Goal: Transaction & Acquisition: Obtain resource

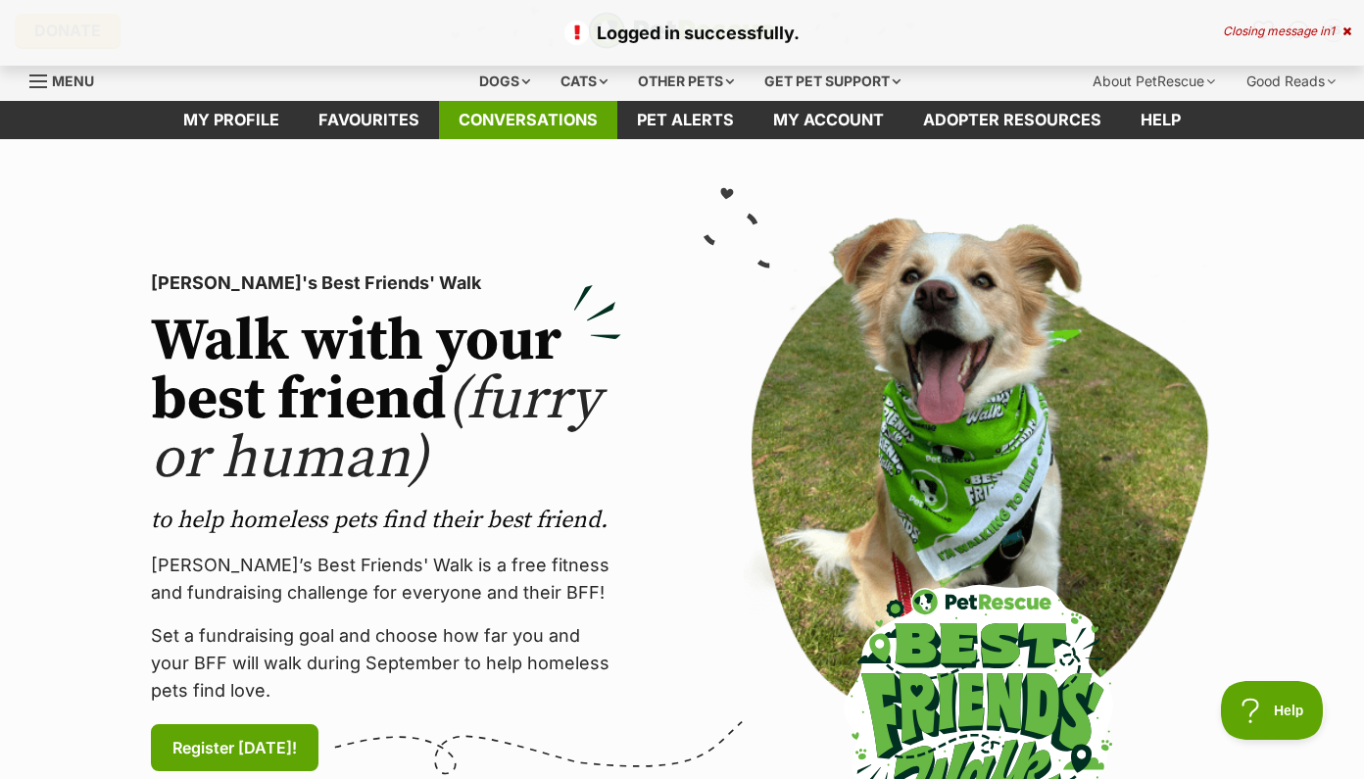
click at [543, 112] on link "Conversations" at bounding box center [528, 120] width 178 height 38
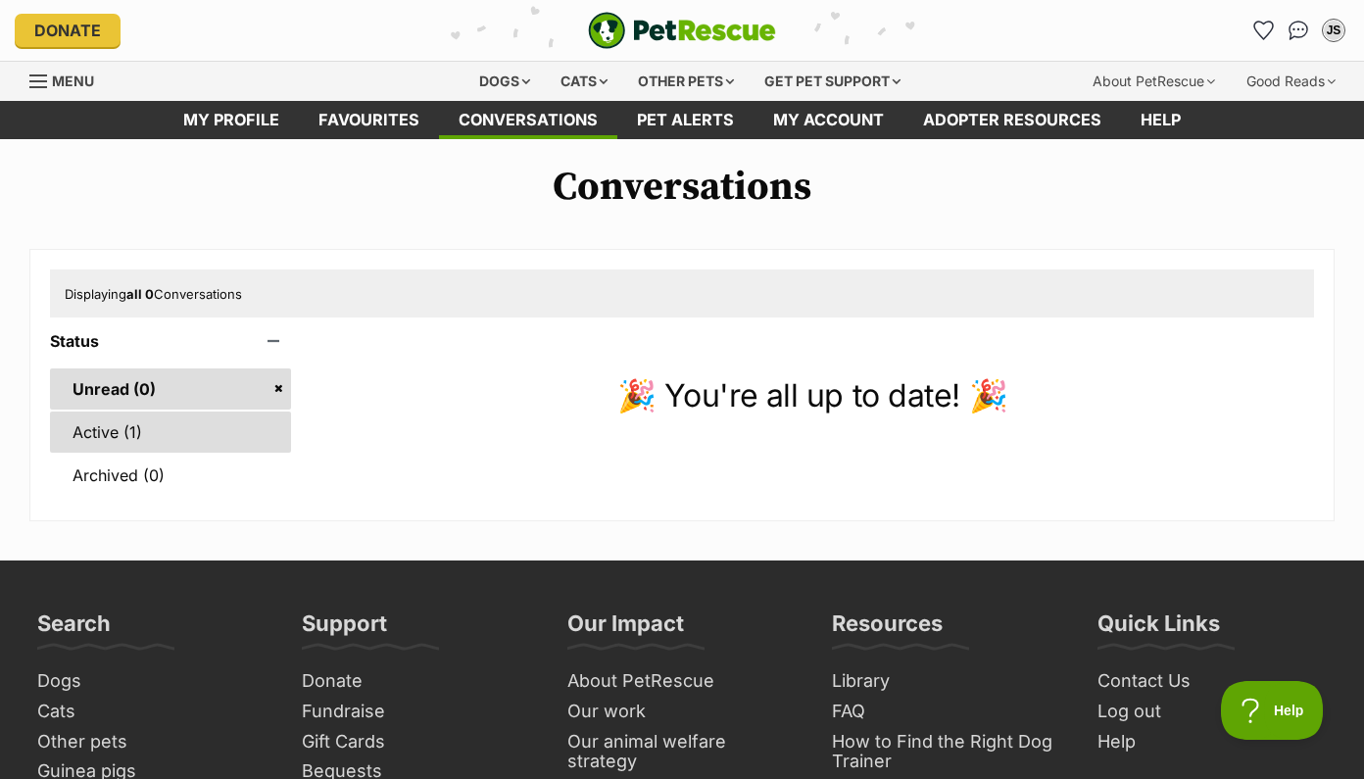
click at [286, 429] on link "Active (1)" at bounding box center [170, 431] width 241 height 41
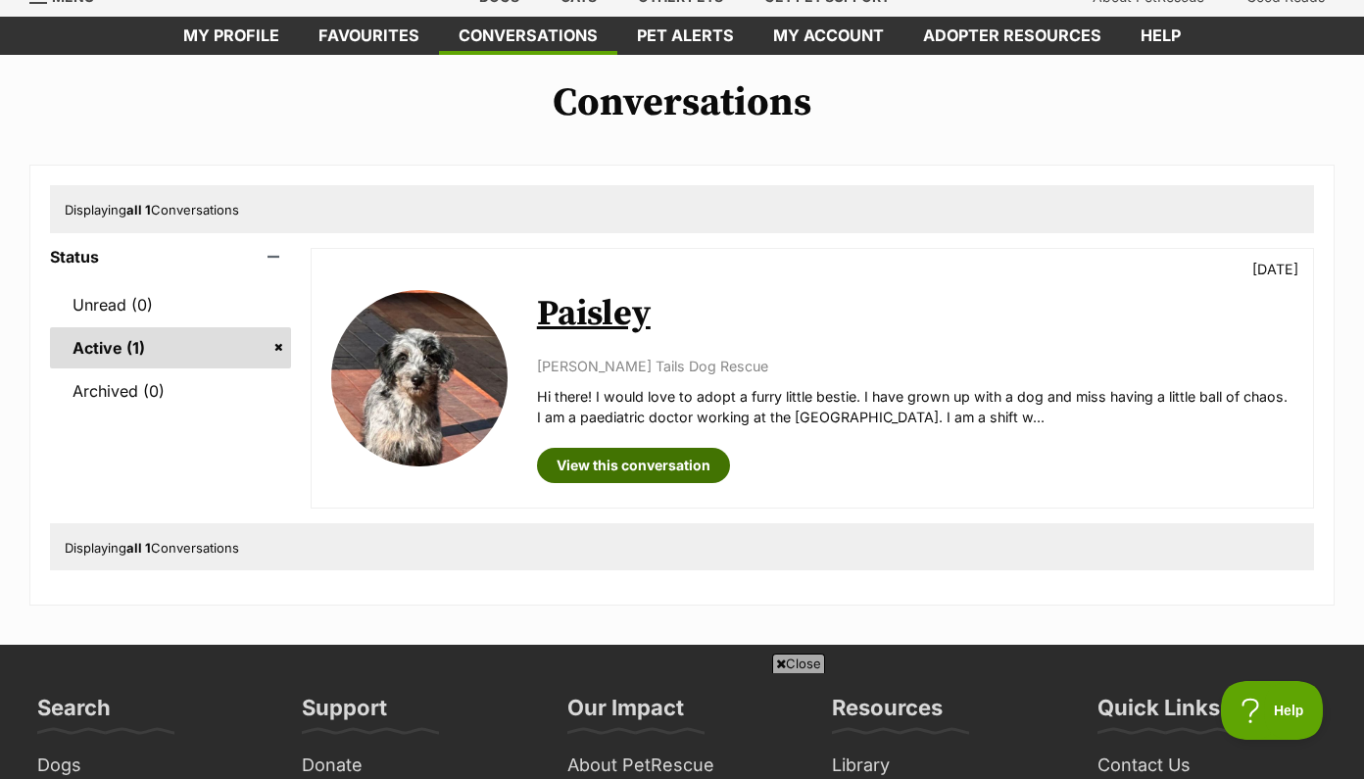
click at [607, 473] on link "View this conversation" at bounding box center [633, 465] width 193 height 35
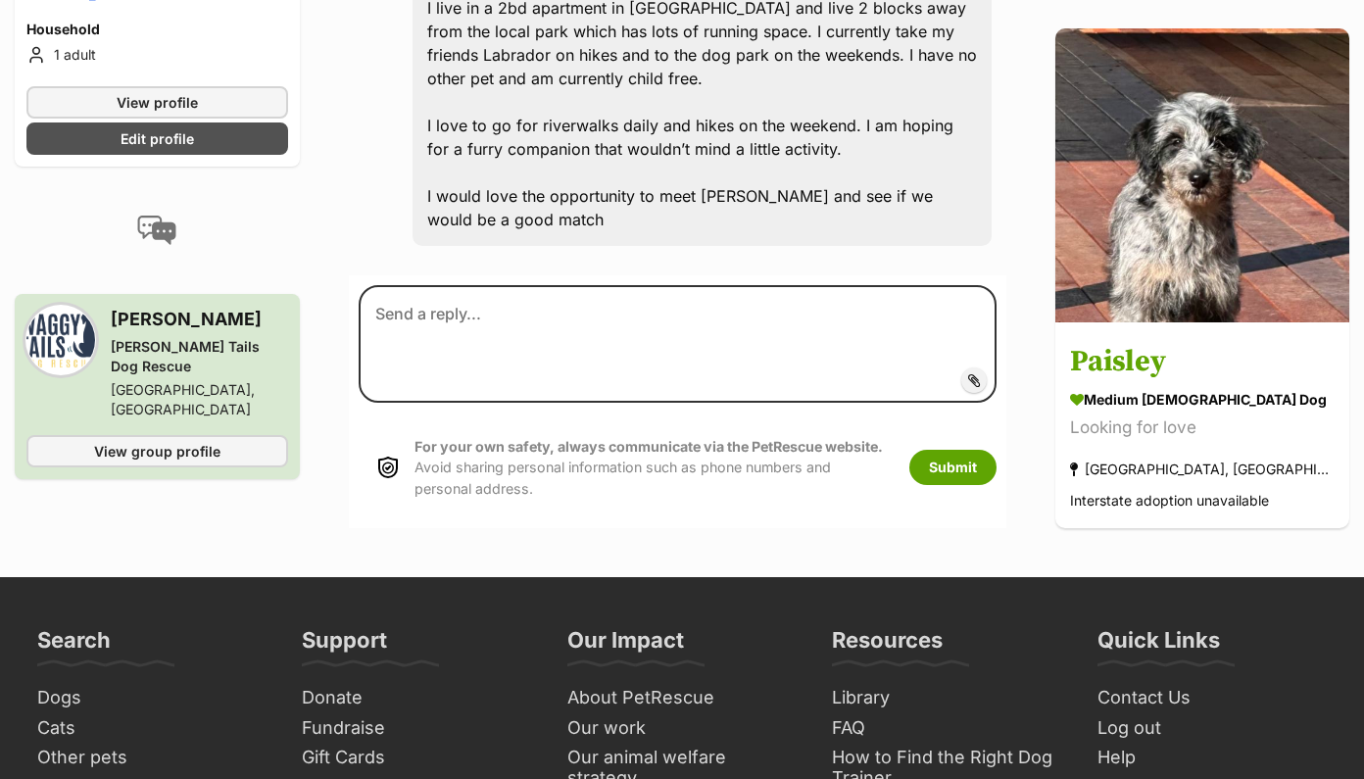
scroll to position [752, 0]
click at [216, 441] on span "View group profile" at bounding box center [157, 451] width 126 height 21
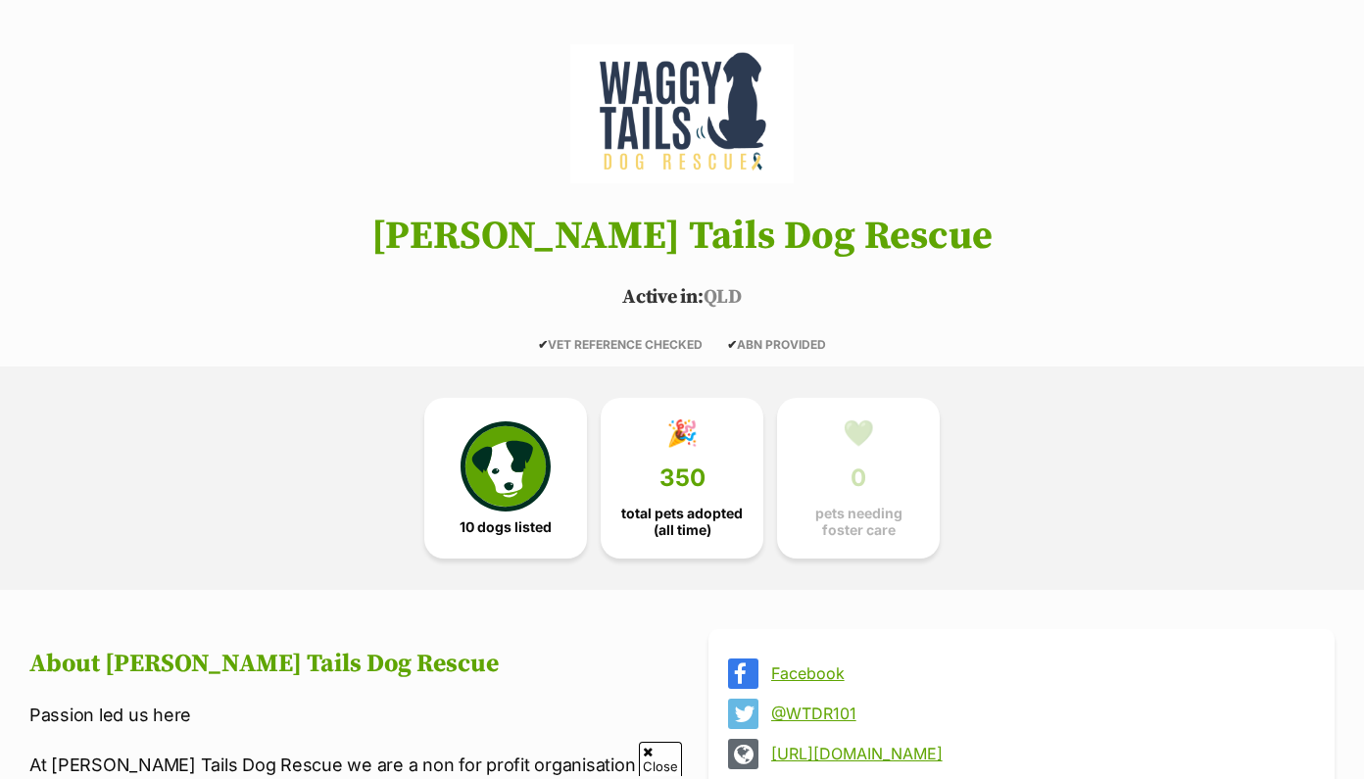
click at [216, 376] on div "10 dogs listed 🎉 350 total pets adopted (all time) 💚 0 pets needing [PERSON_NAM…" at bounding box center [682, 477] width 1364 height 223
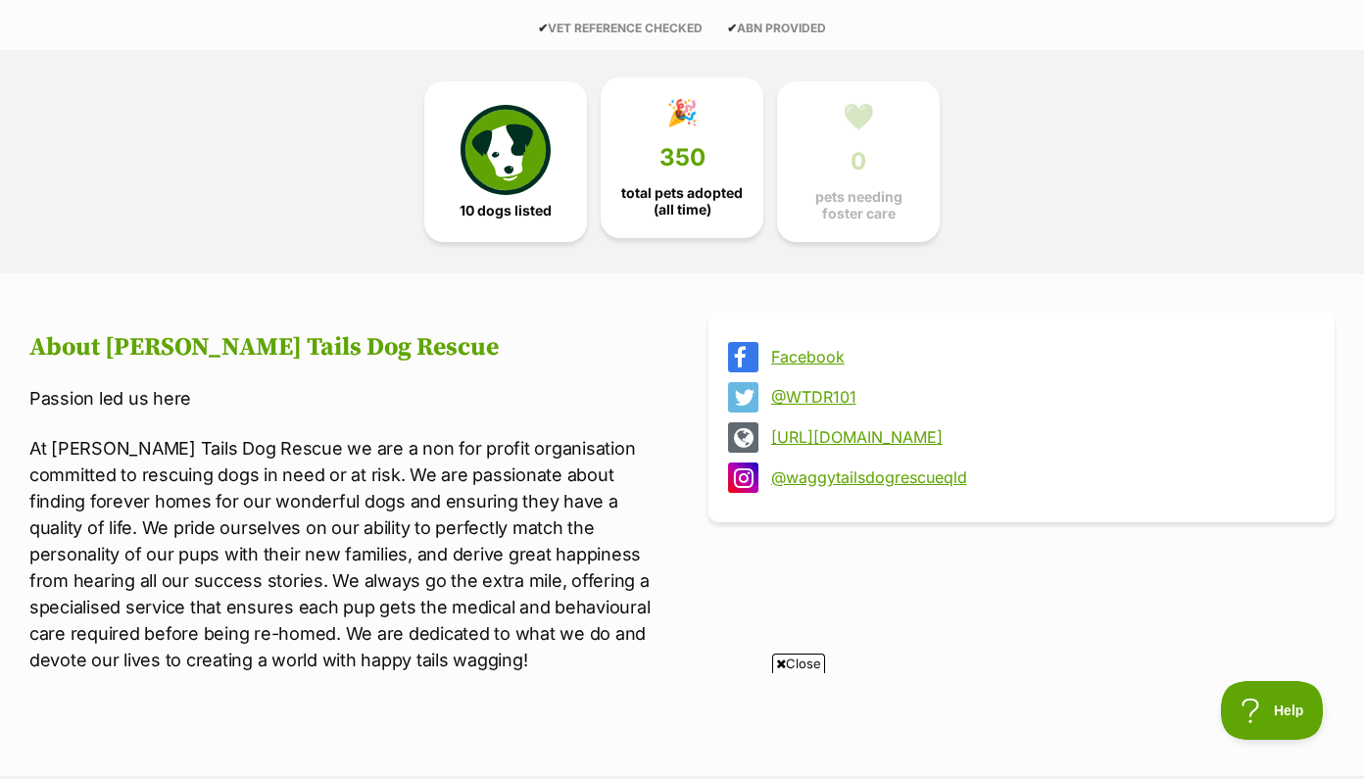
click at [683, 159] on span "350" at bounding box center [682, 157] width 46 height 27
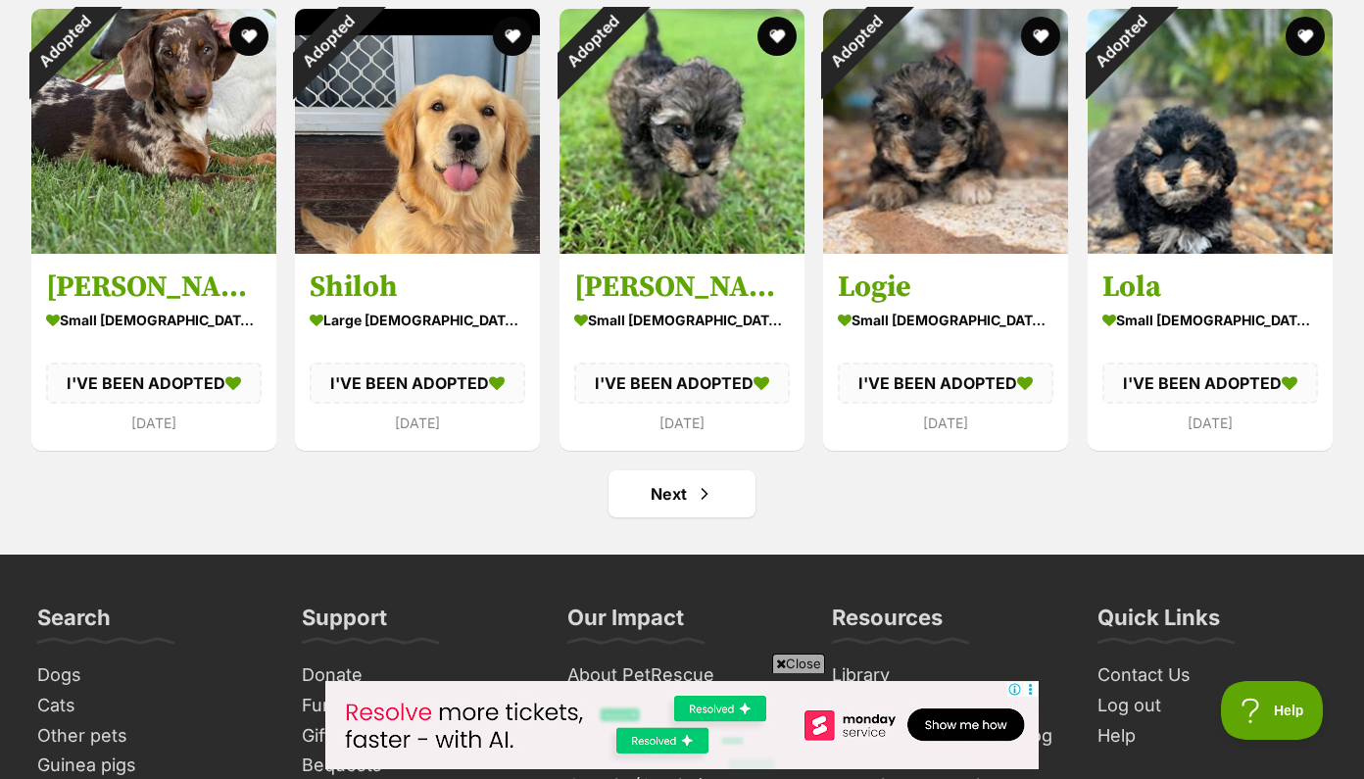
scroll to position [7136, 0]
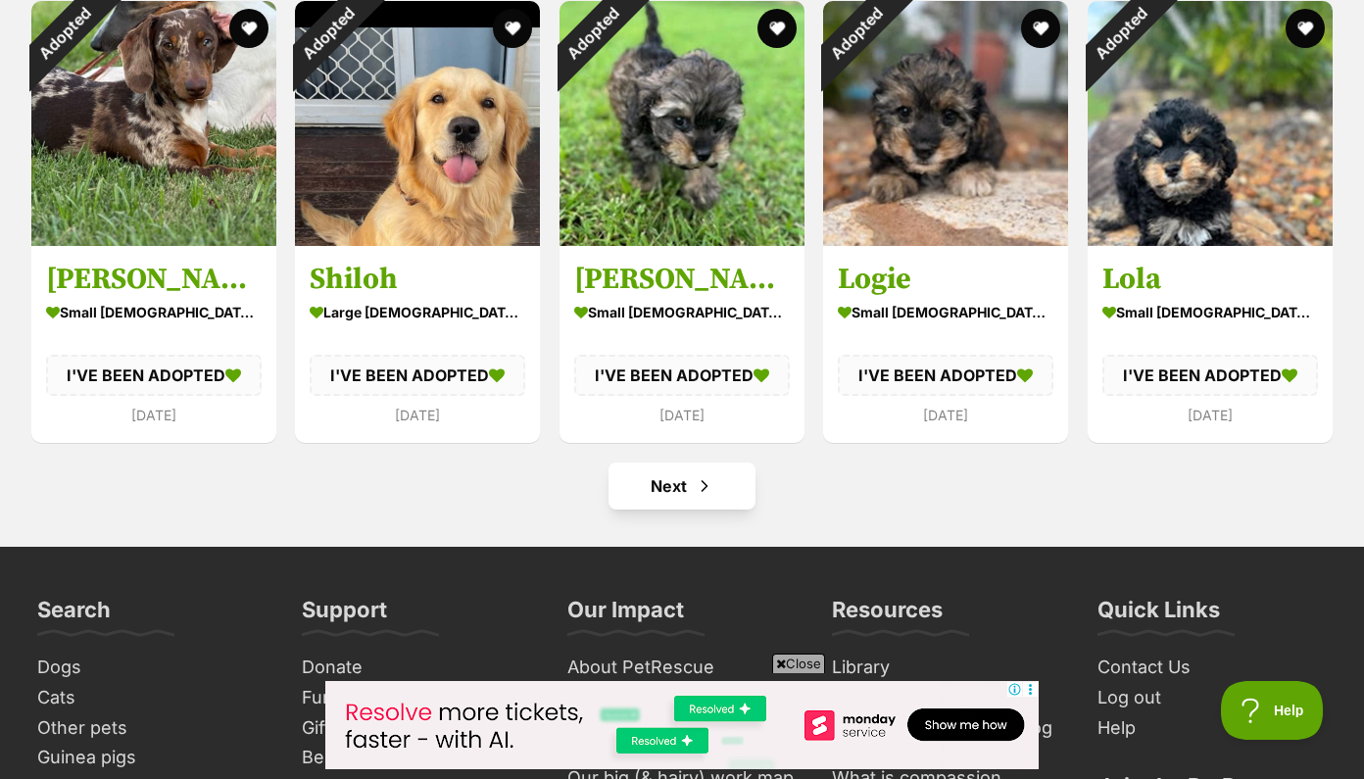
click at [688, 468] on link "Next" at bounding box center [681, 485] width 147 height 47
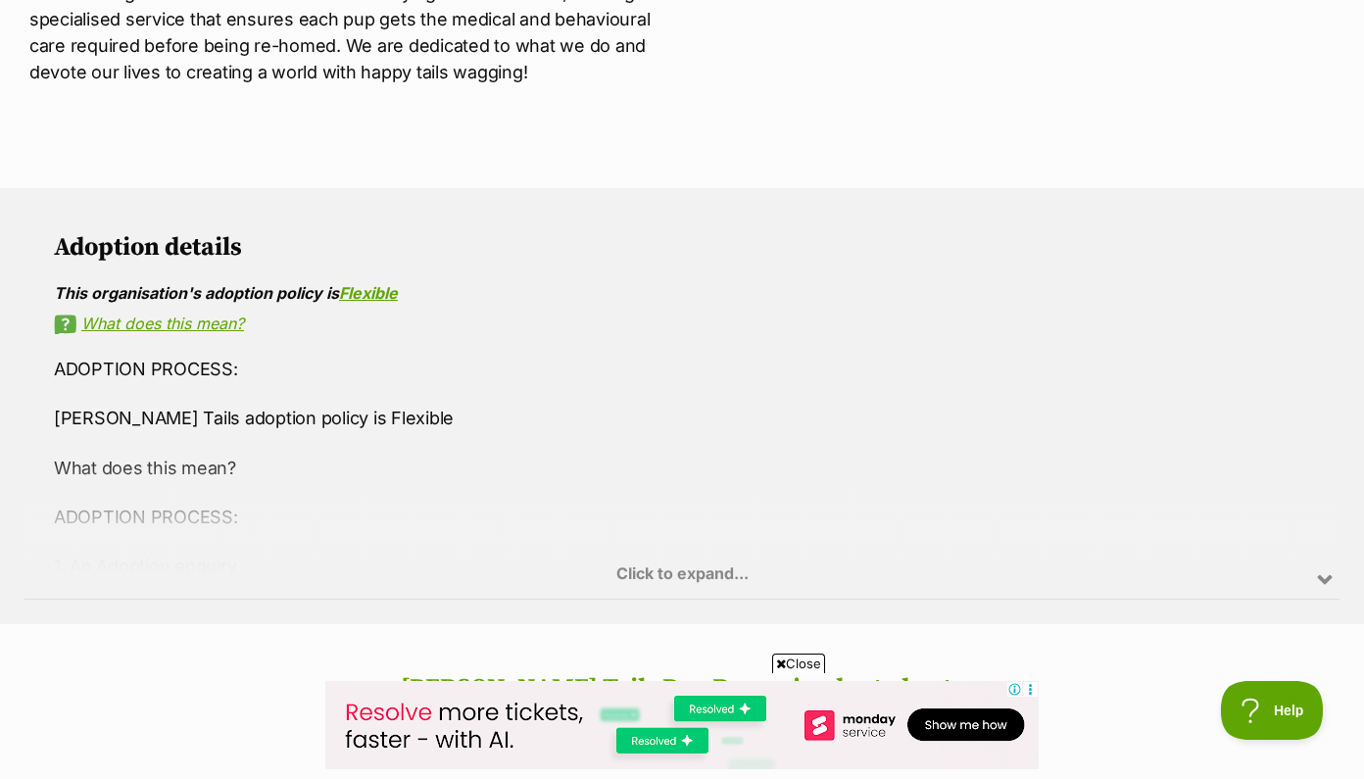
scroll to position [1059, 0]
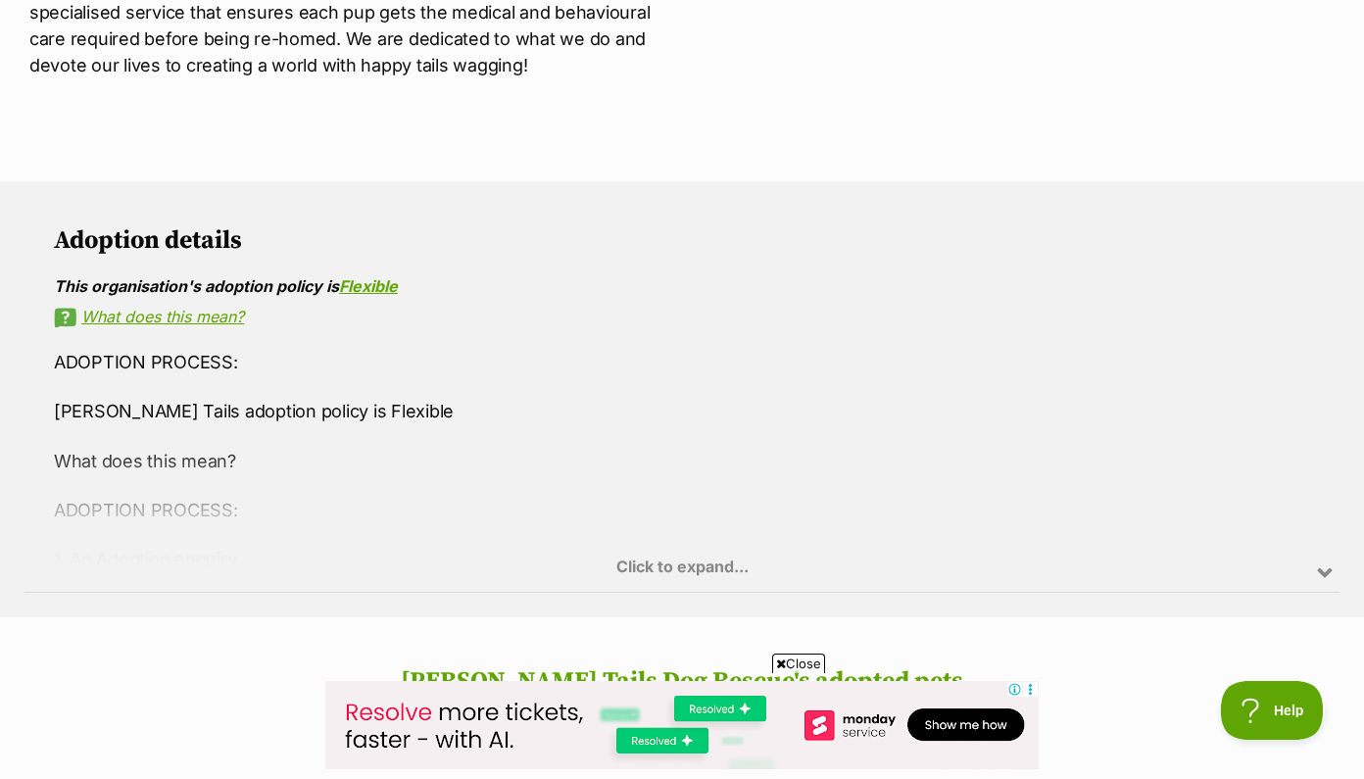
click at [653, 574] on div "Click to expand..." at bounding box center [681, 516] width 1315 height 153
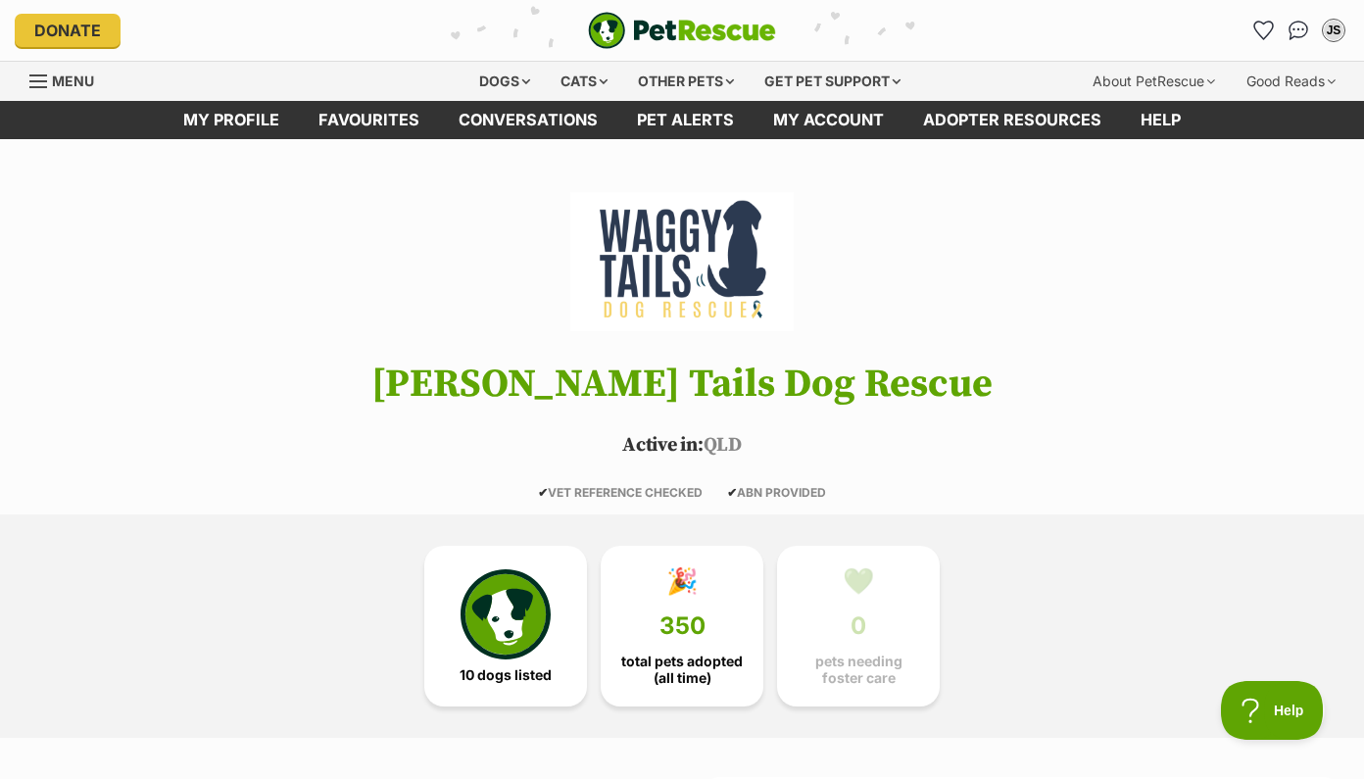
scroll to position [0, 0]
click at [975, 127] on link "Adopter resources" at bounding box center [1011, 120] width 217 height 38
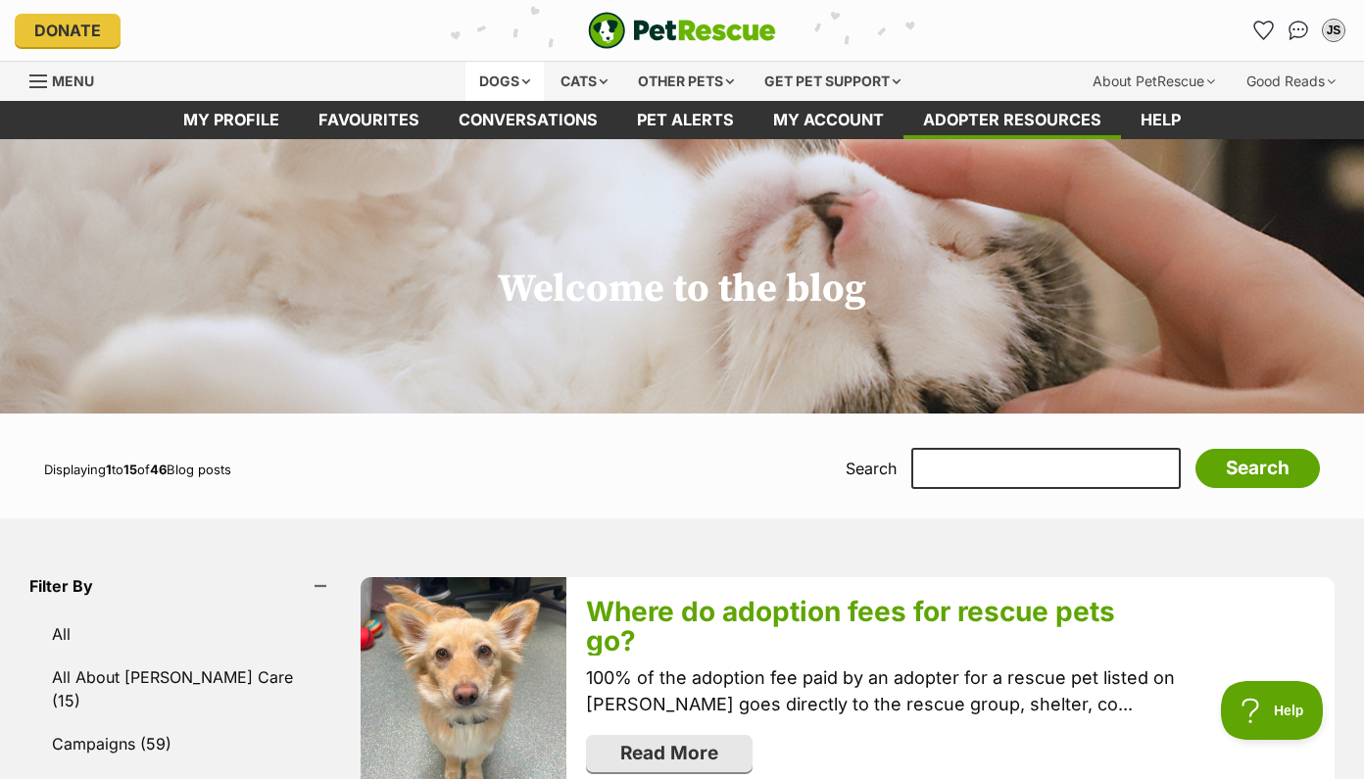
click at [503, 80] on div "Dogs" at bounding box center [504, 81] width 78 height 39
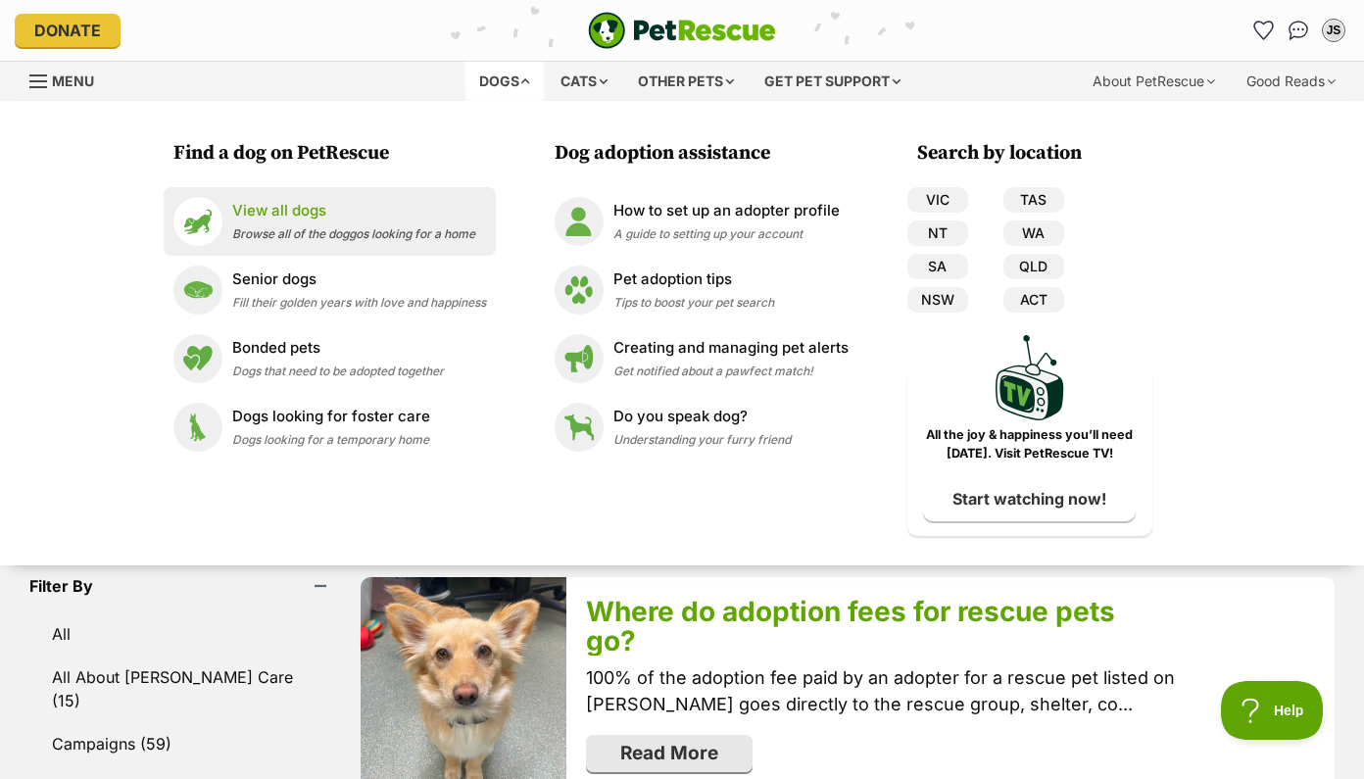
click at [355, 216] on p "View all dogs" at bounding box center [353, 211] width 243 height 23
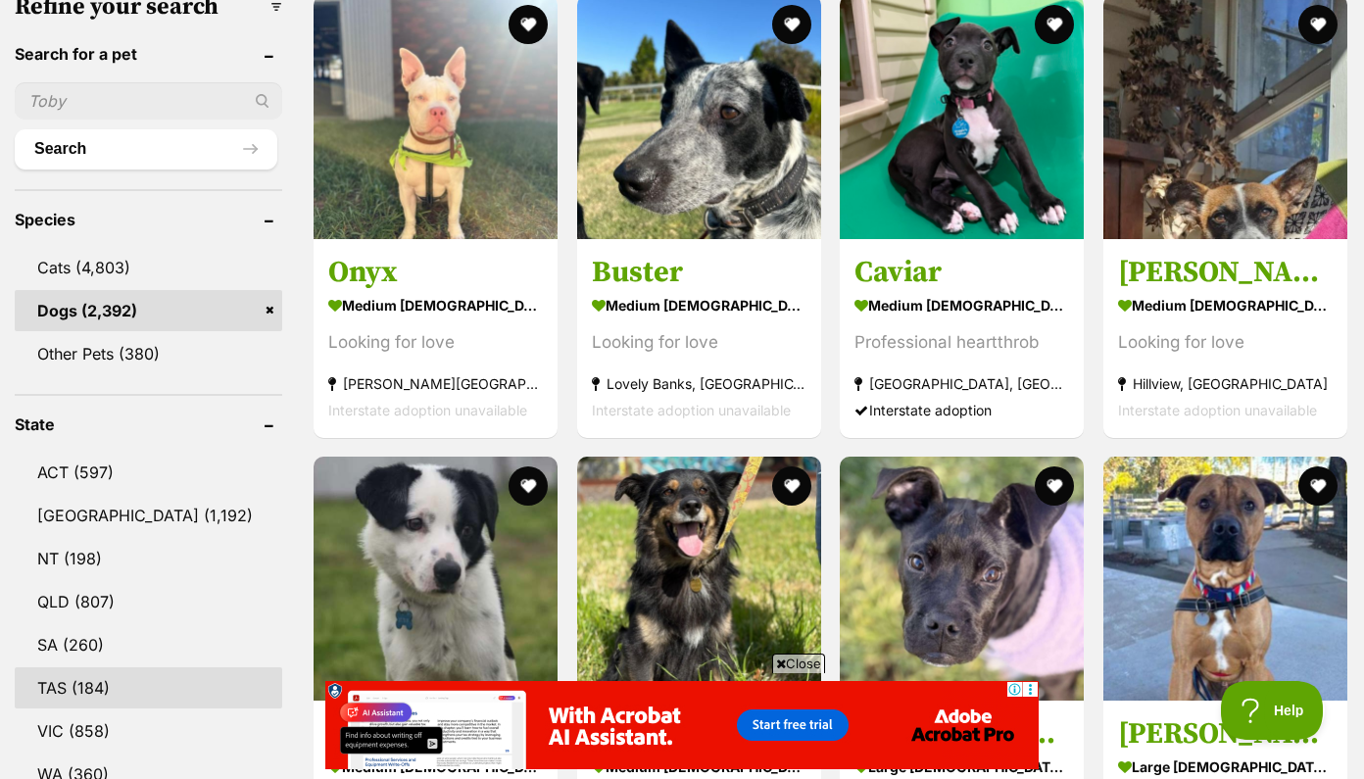
scroll to position [816, 0]
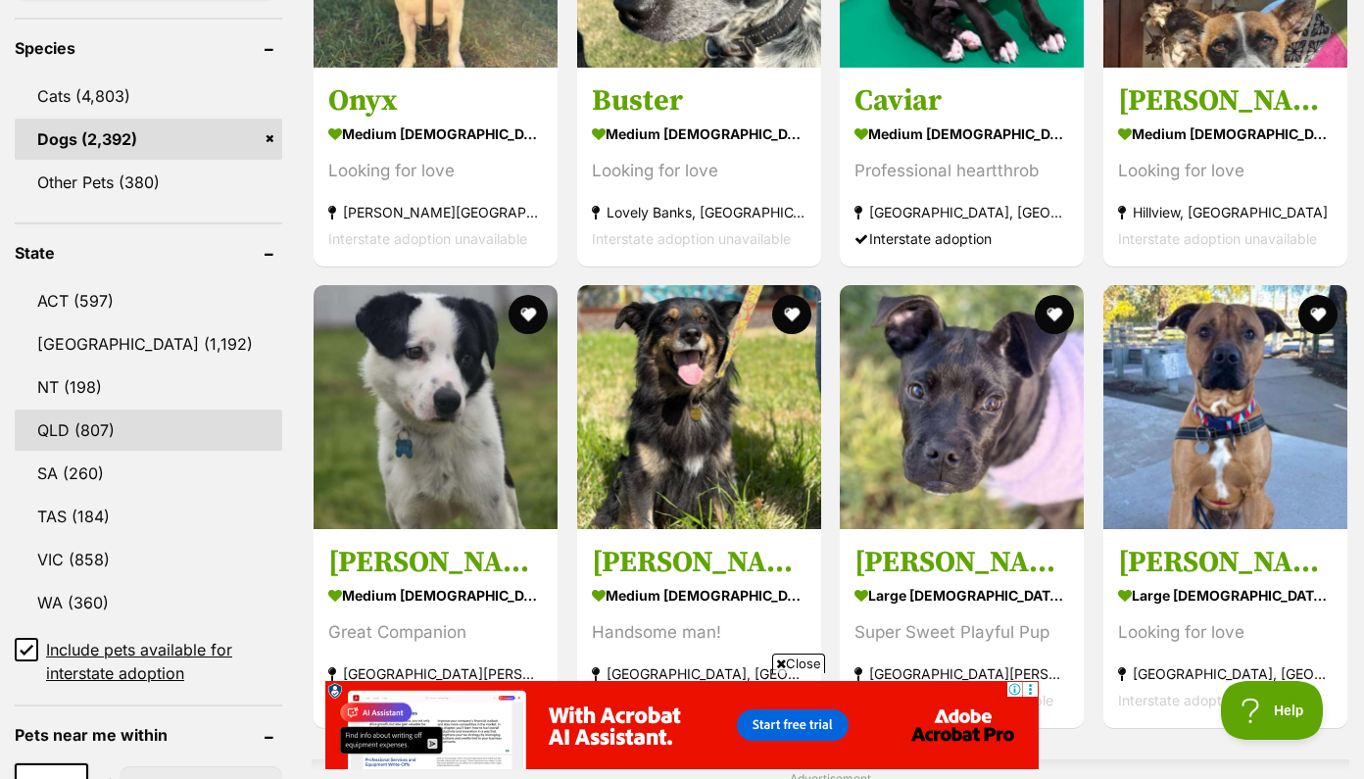
click at [103, 451] on link "QLD (807)" at bounding box center [148, 429] width 267 height 41
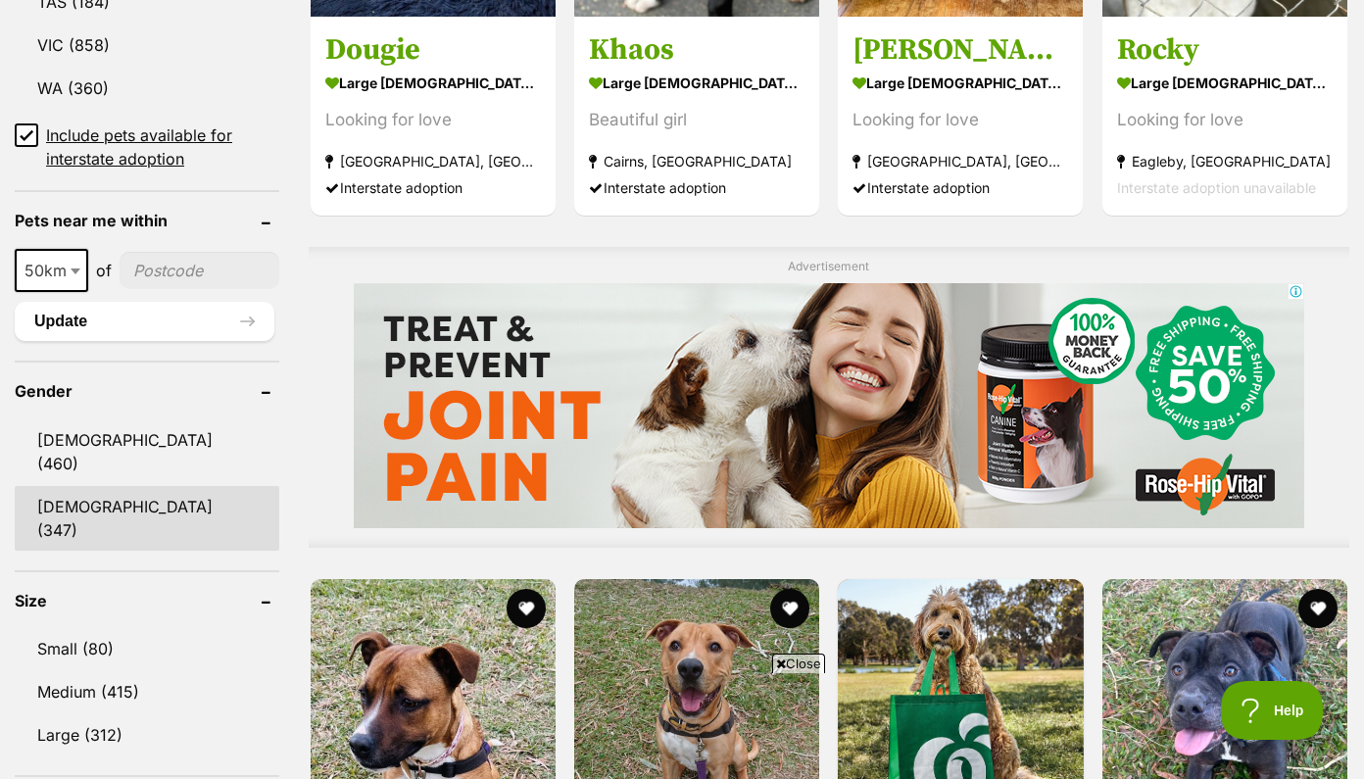
click at [104, 495] on link "Female (347)" at bounding box center [147, 518] width 264 height 65
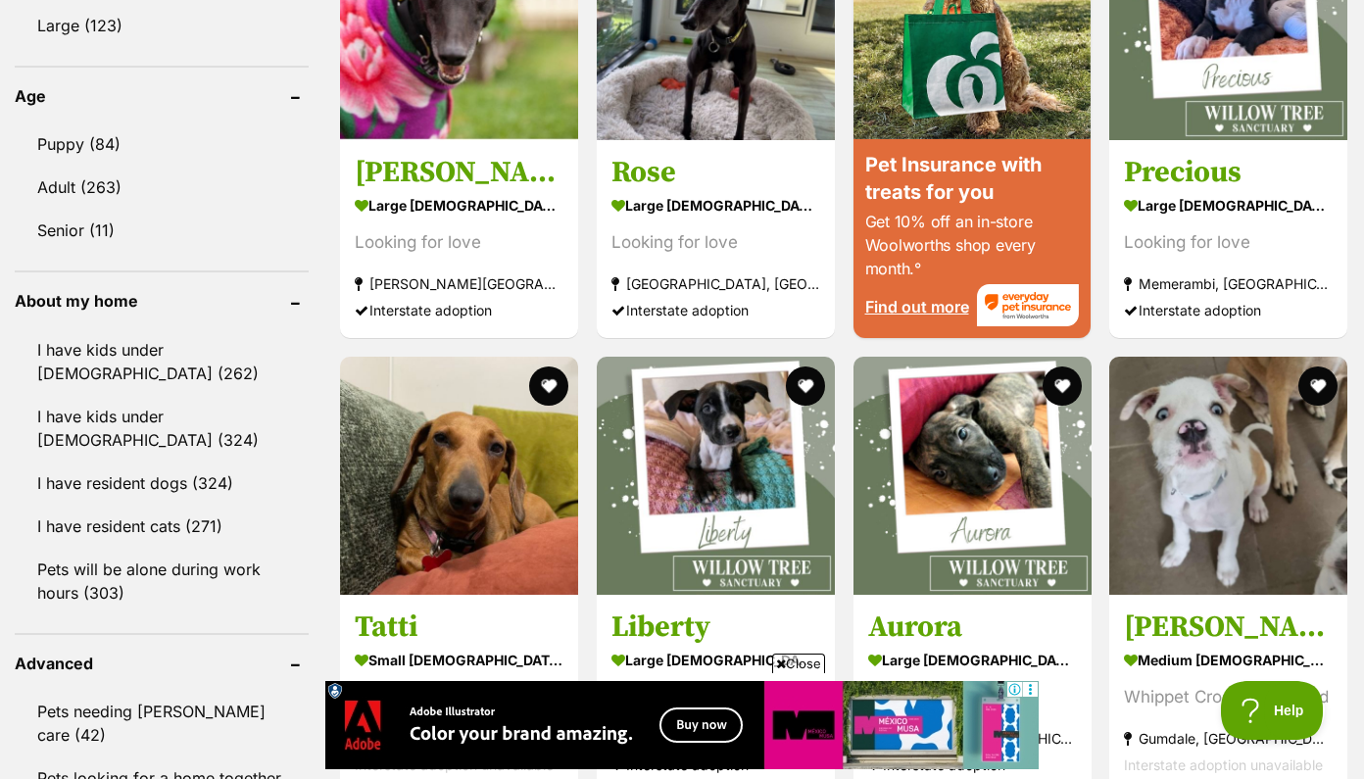
scroll to position [1994, 0]
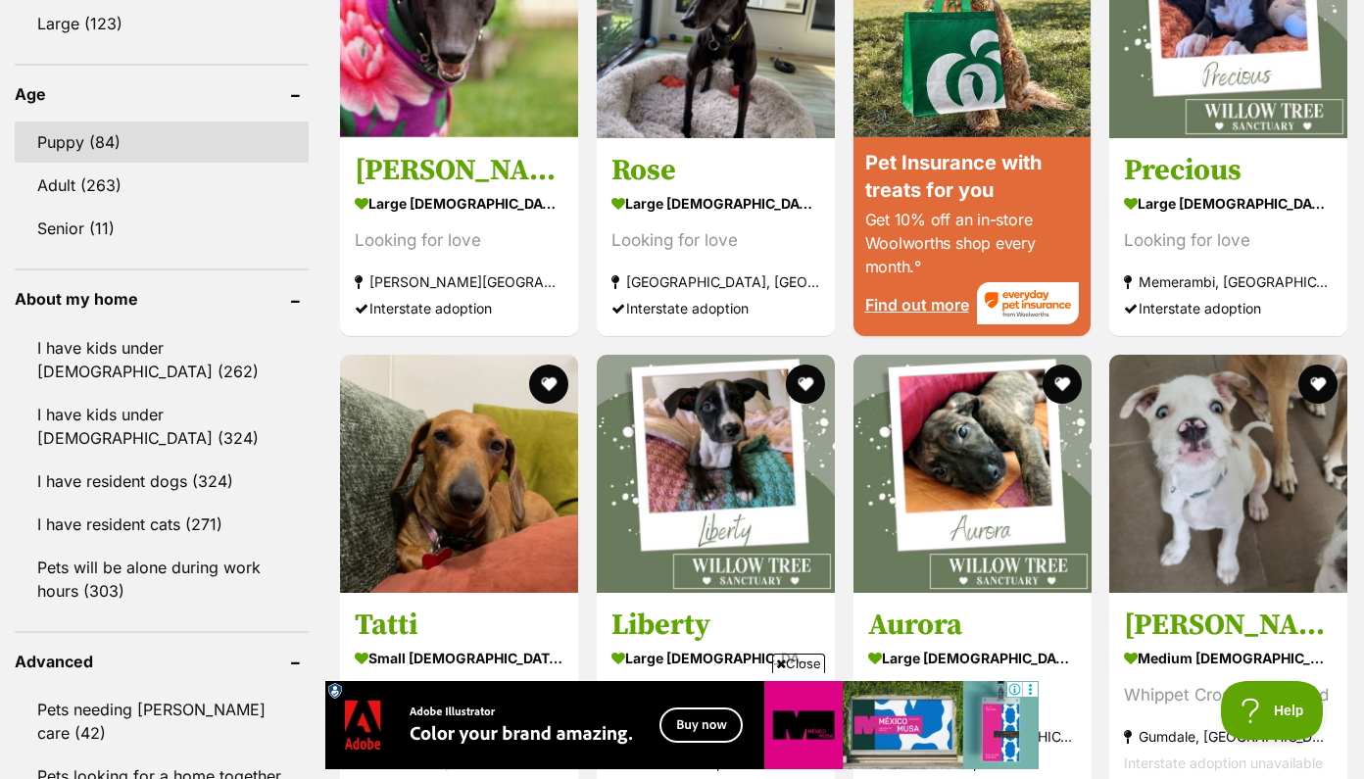
click at [128, 148] on link "Puppy (84)" at bounding box center [162, 141] width 294 height 41
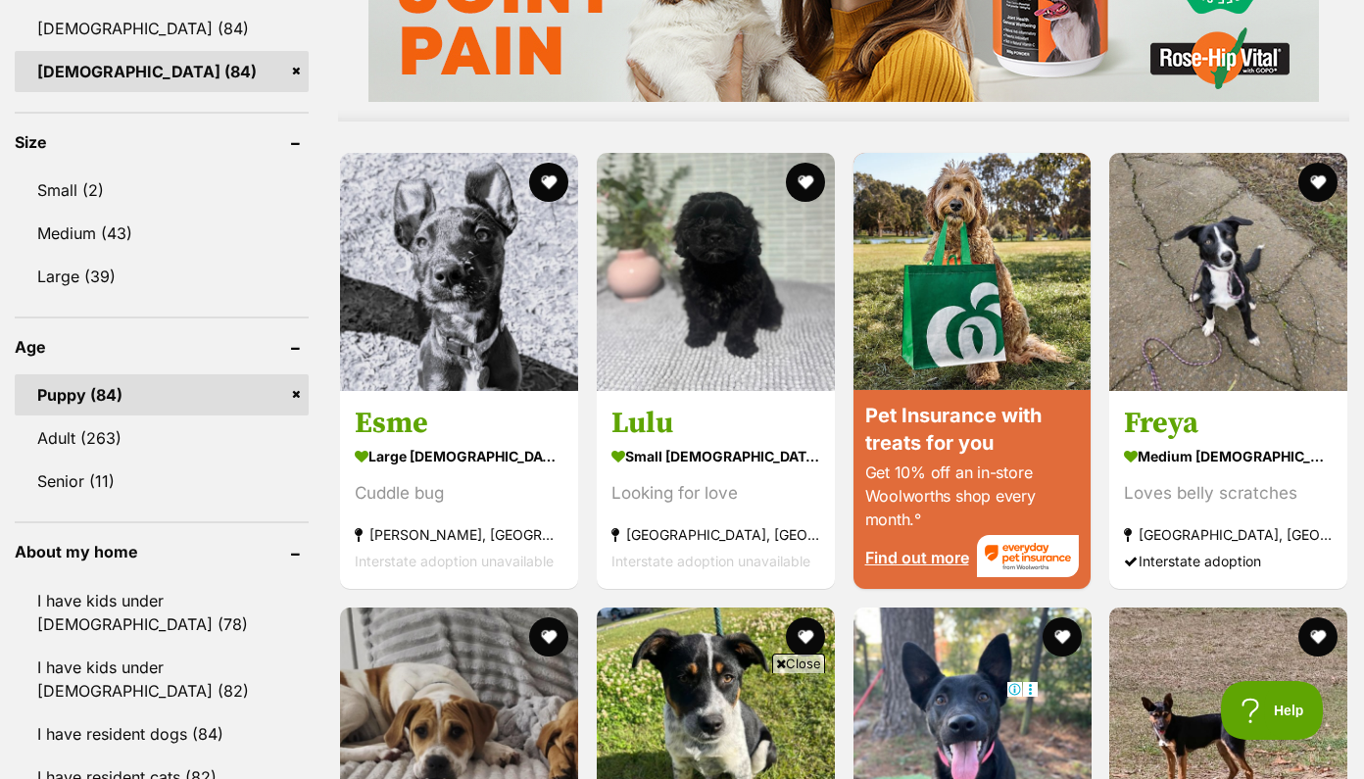
scroll to position [1742, 0]
click at [90, 242] on link "Medium (43)" at bounding box center [162, 233] width 294 height 41
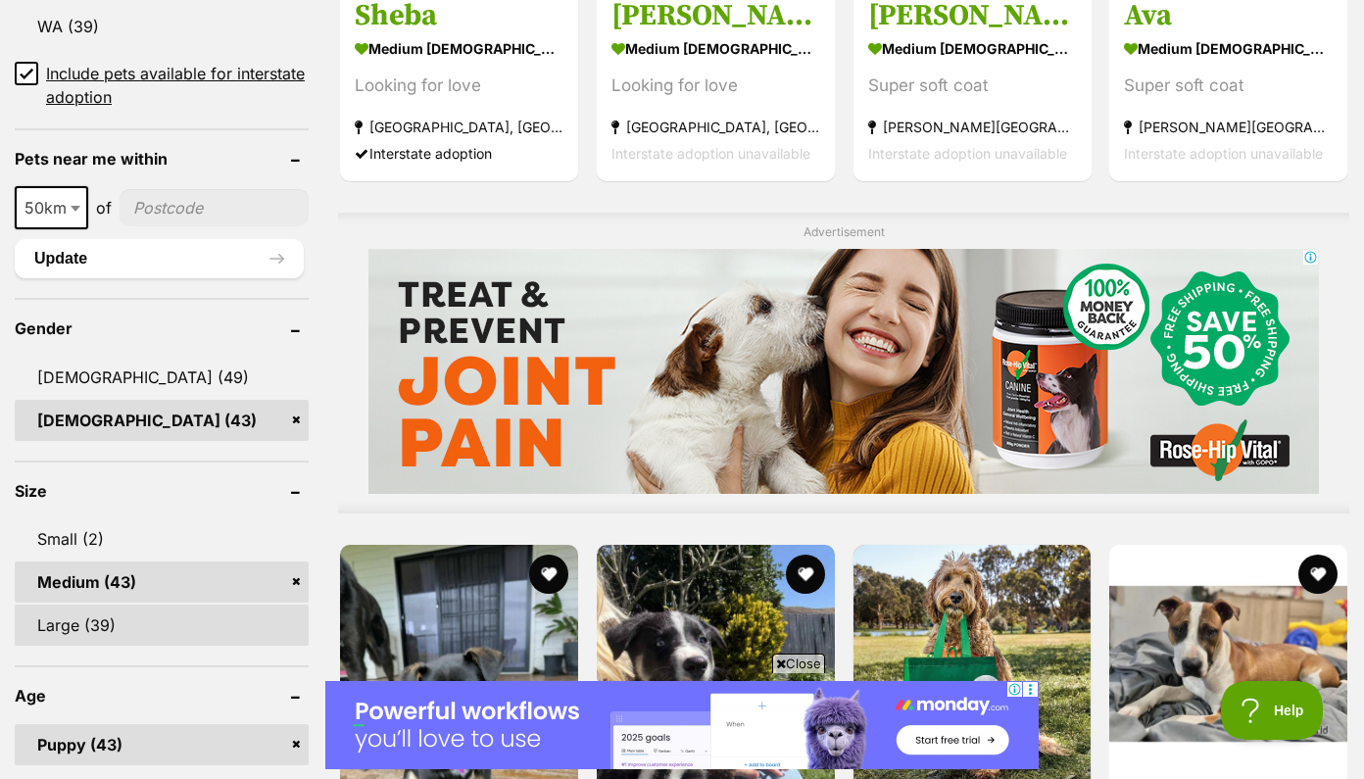
scroll to position [1407, 0]
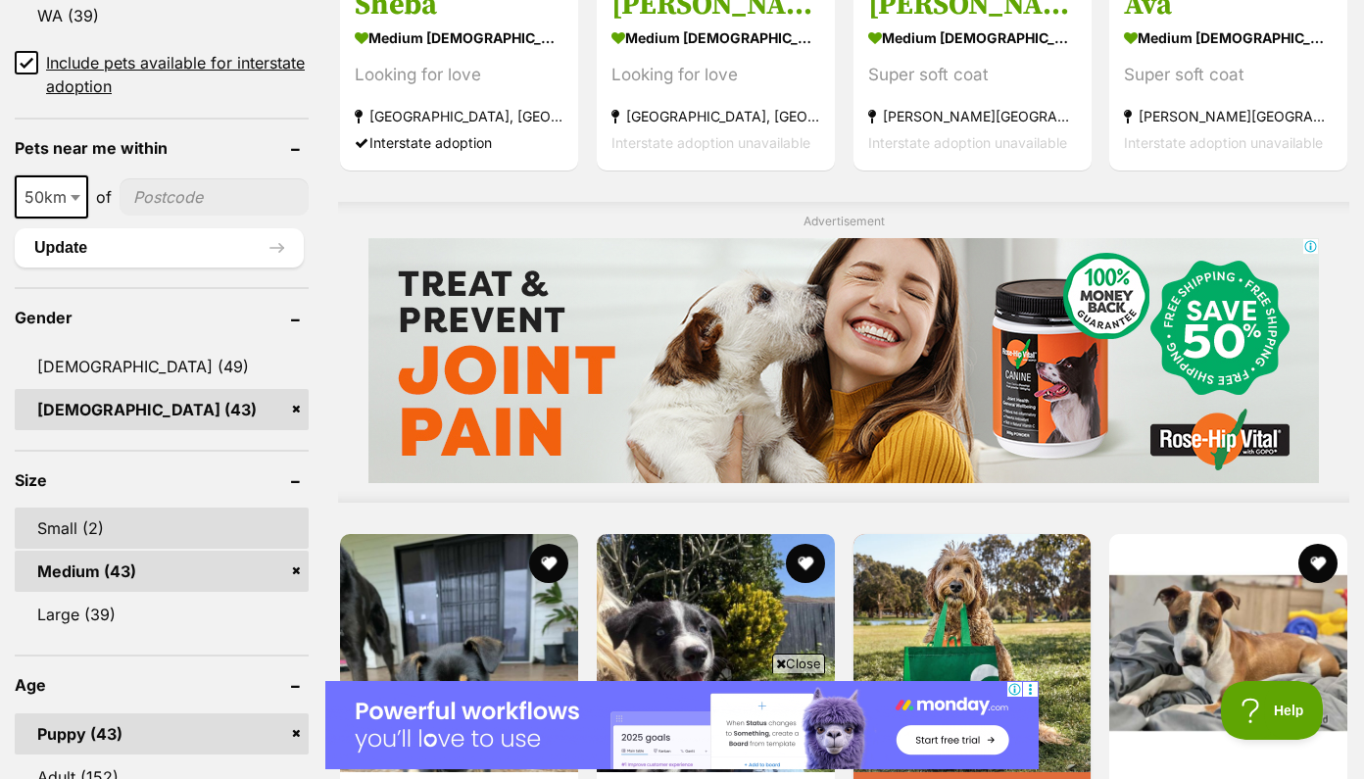
click at [160, 507] on link "Small (2)" at bounding box center [162, 527] width 294 height 41
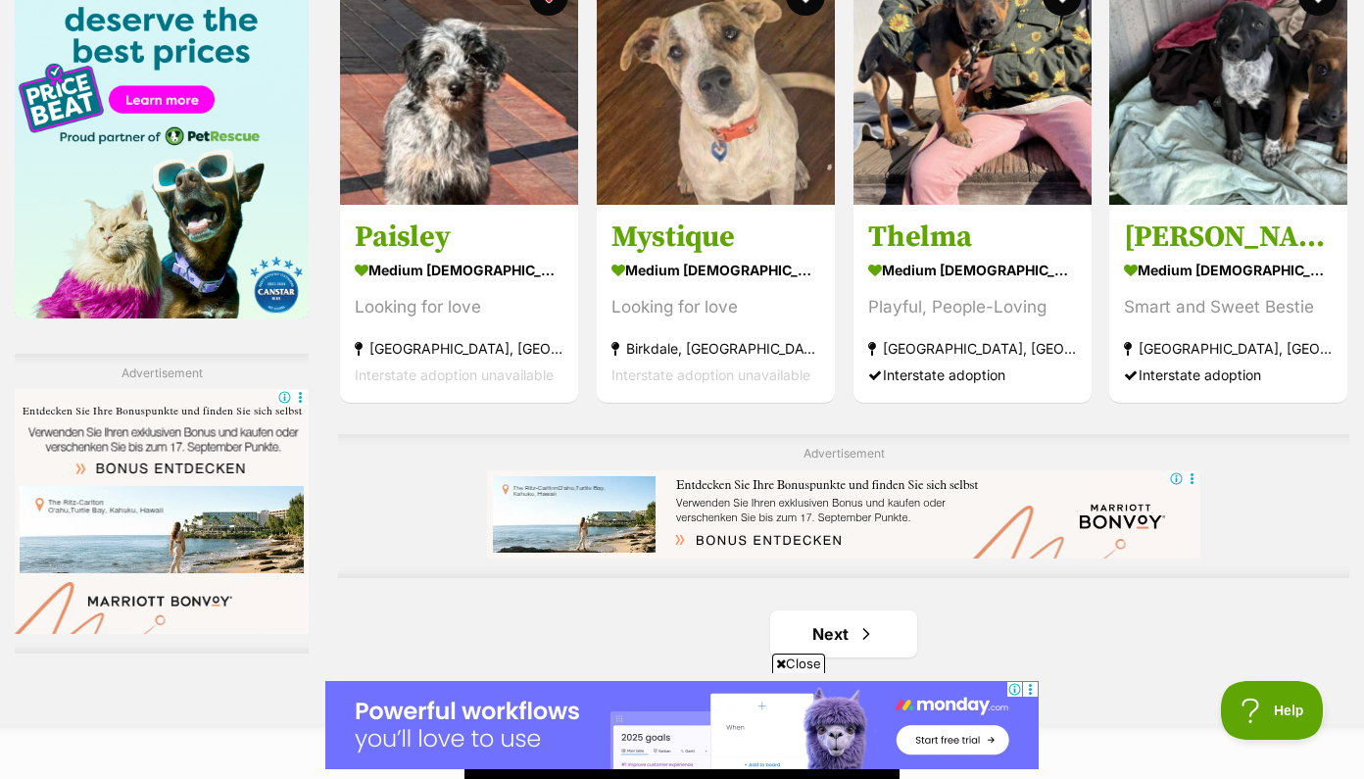
scroll to position [3080, 0]
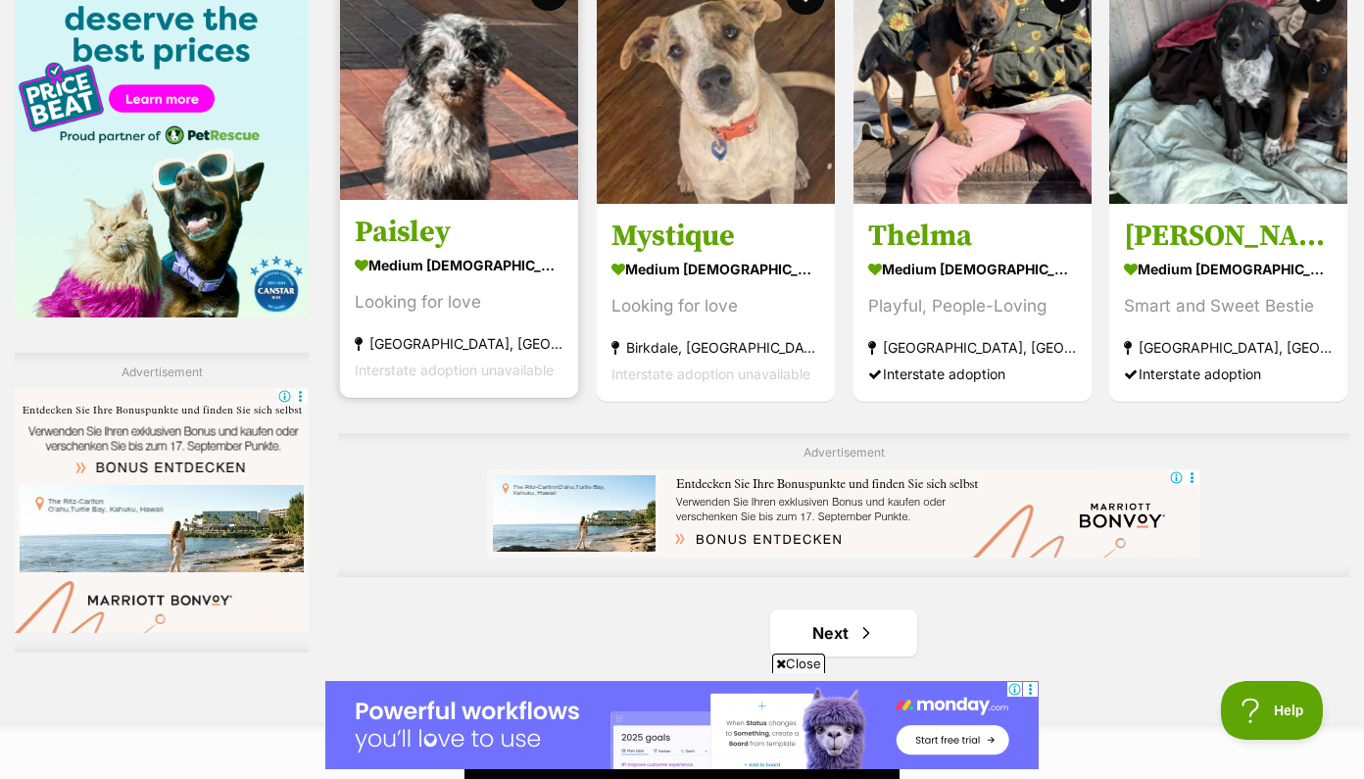
click at [493, 289] on div "Looking for love" at bounding box center [459, 302] width 209 height 26
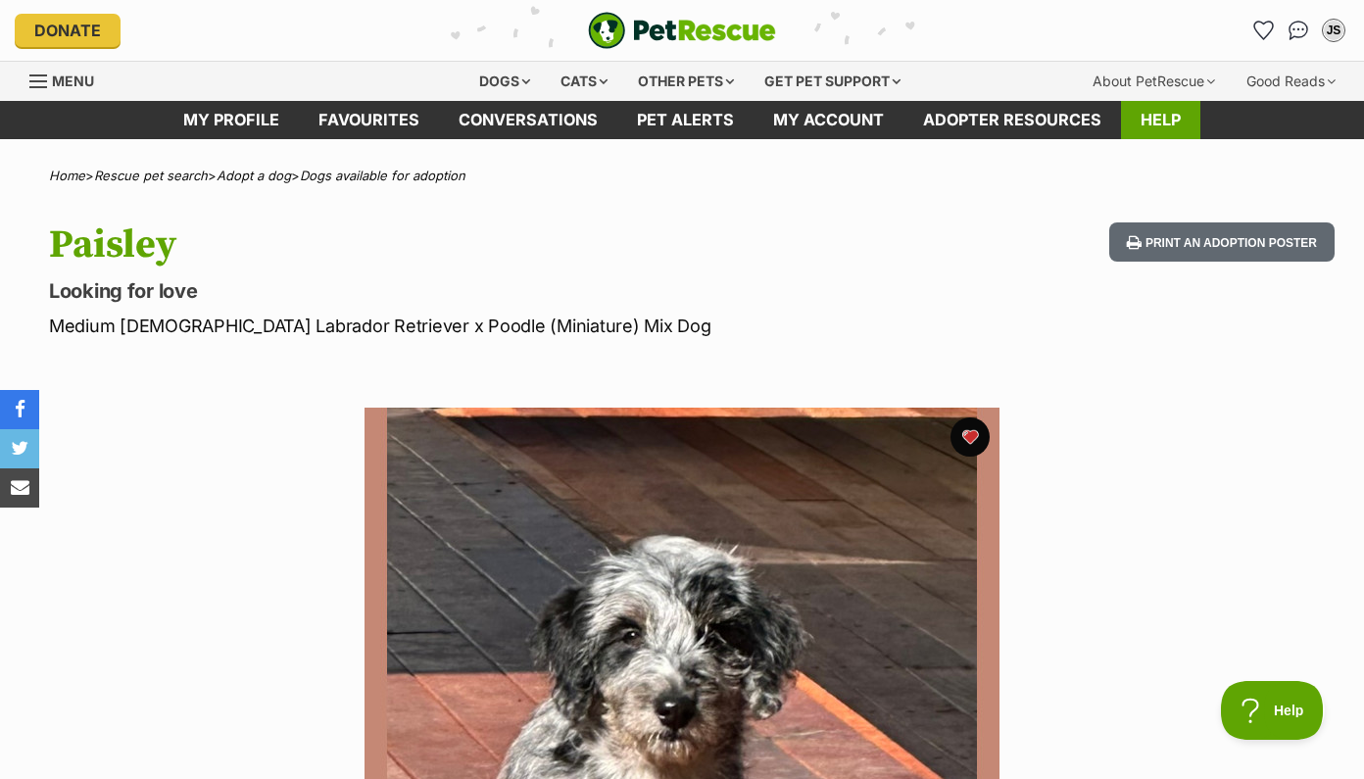
click at [1148, 128] on link "Help" at bounding box center [1160, 120] width 79 height 38
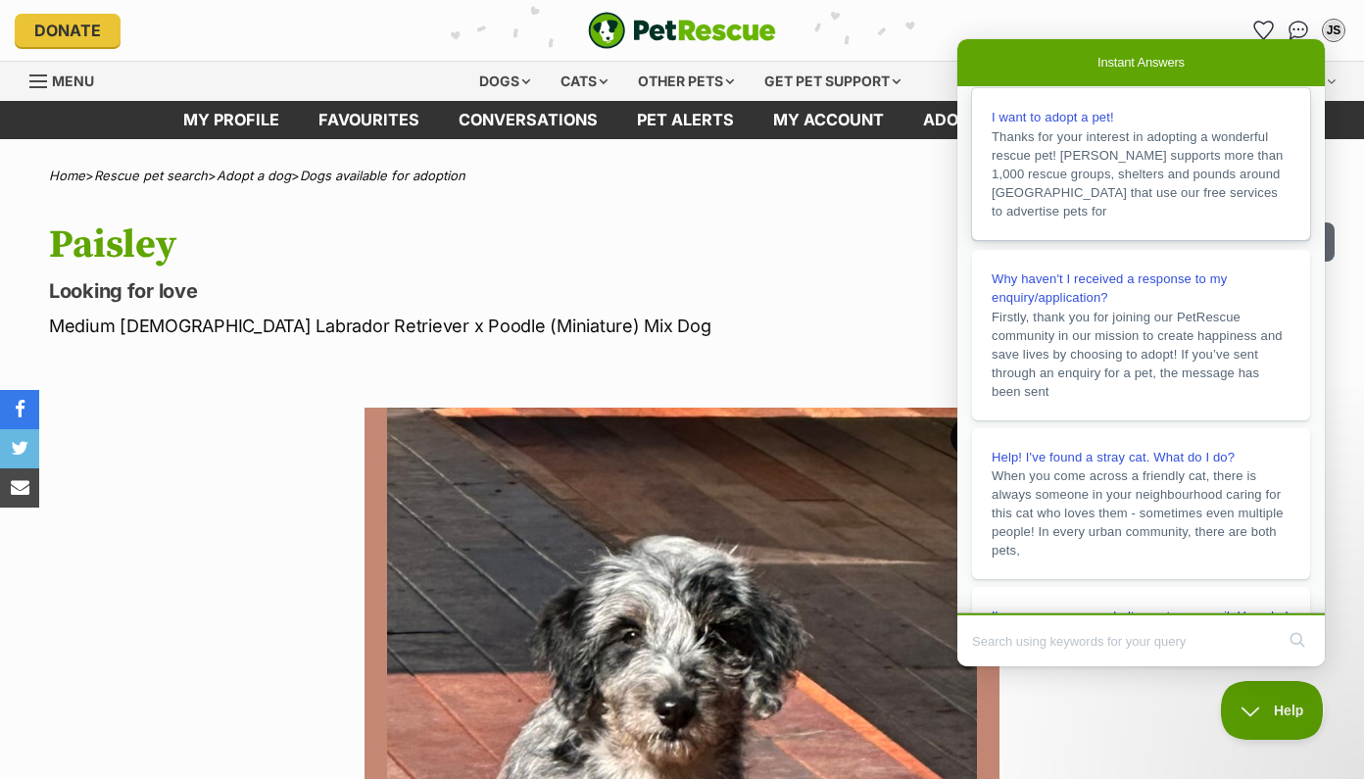
scroll to position [14, 0]
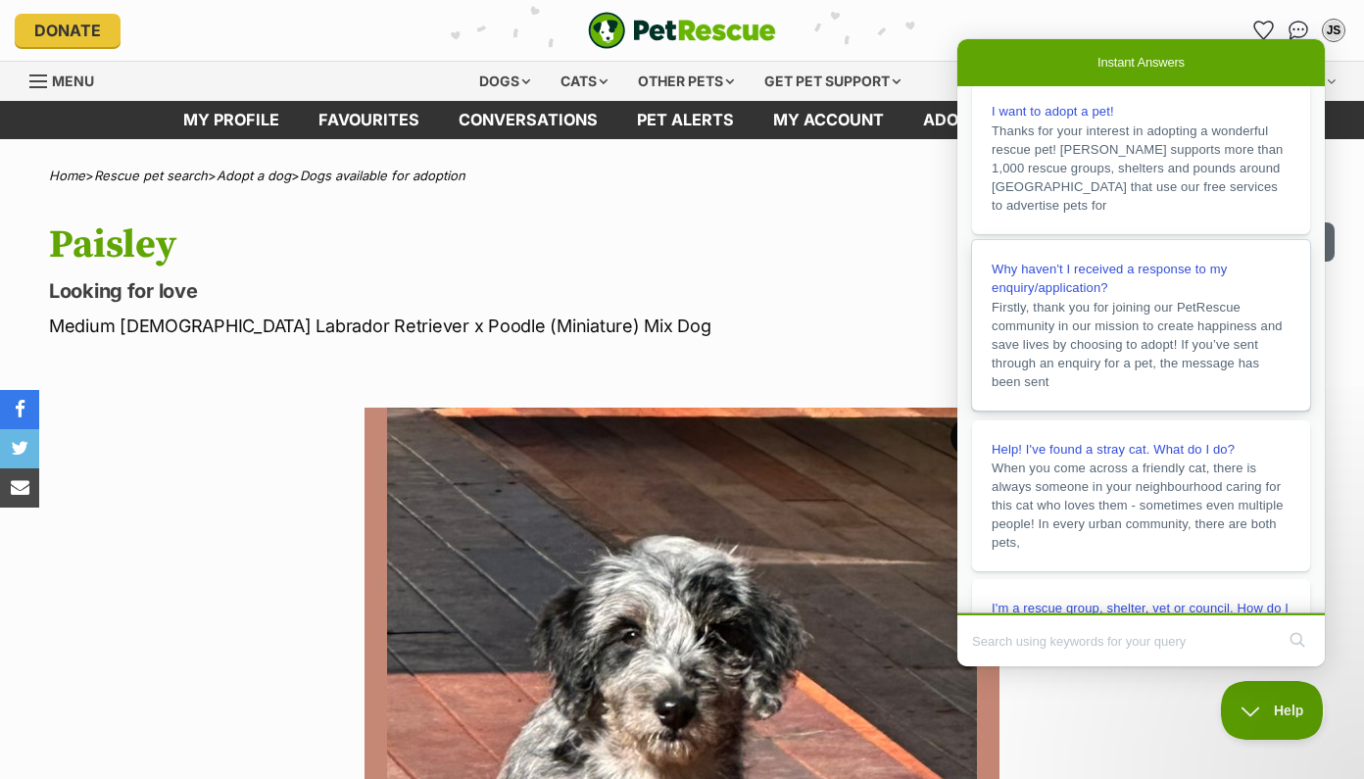
click at [1129, 325] on span "Firstly, thank you for joining our PetRescue community in our mission to create…" at bounding box center [1136, 344] width 291 height 89
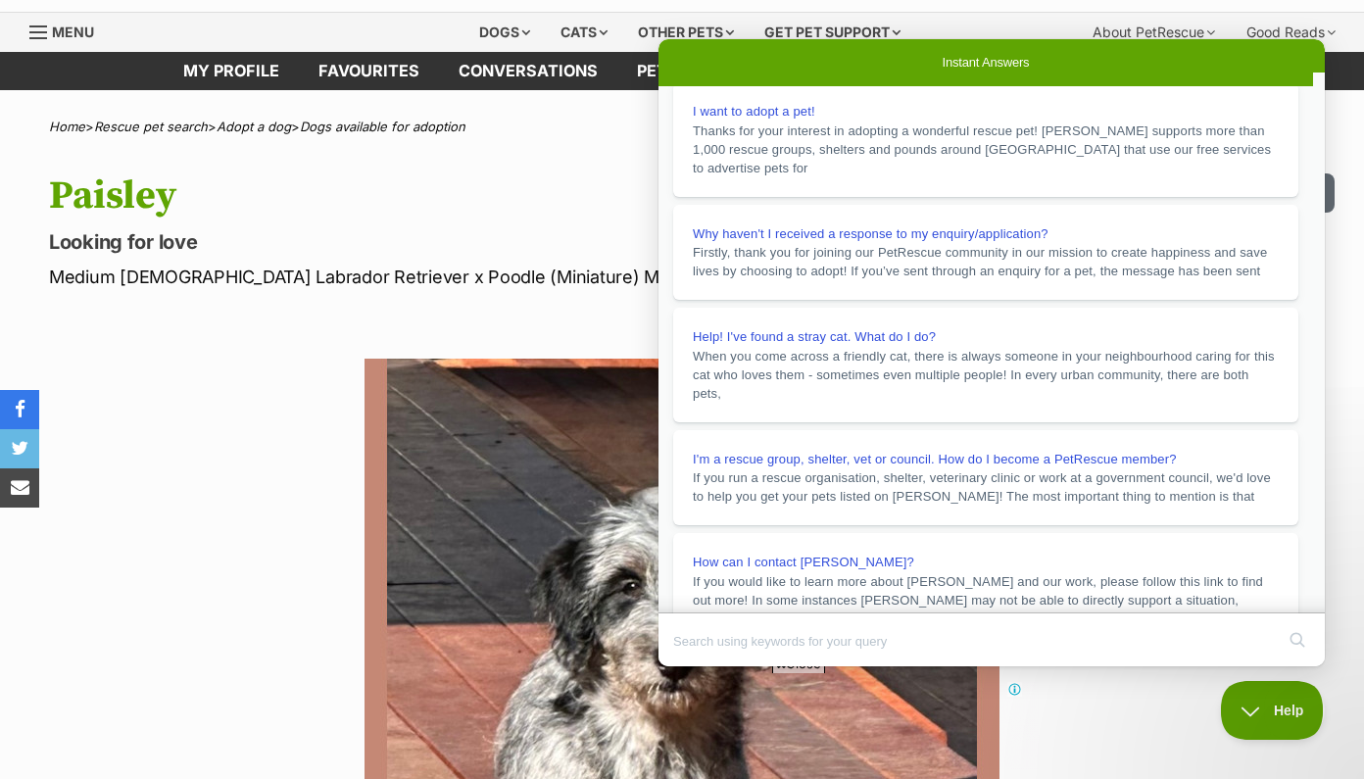
scroll to position [0, 0]
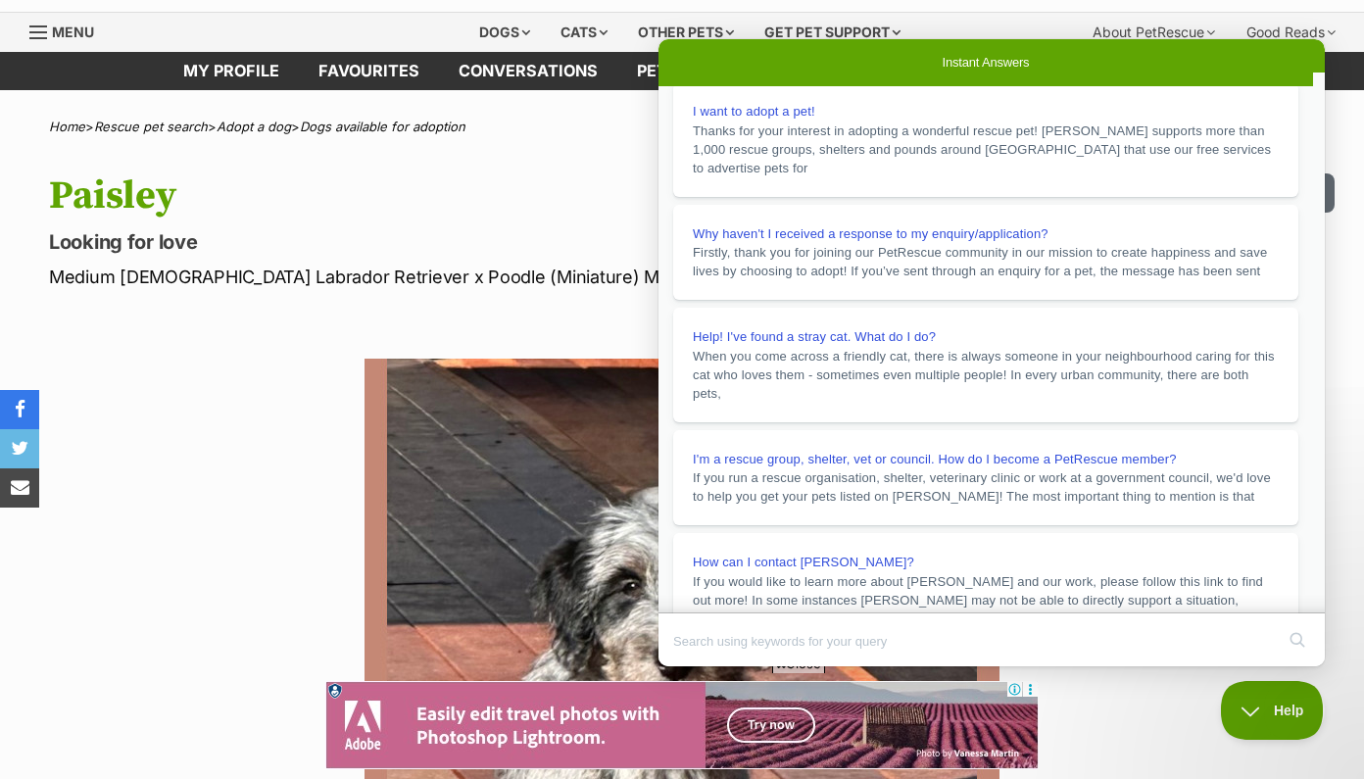
click at [695, 667] on button "Close" at bounding box center [676, 679] width 35 height 25
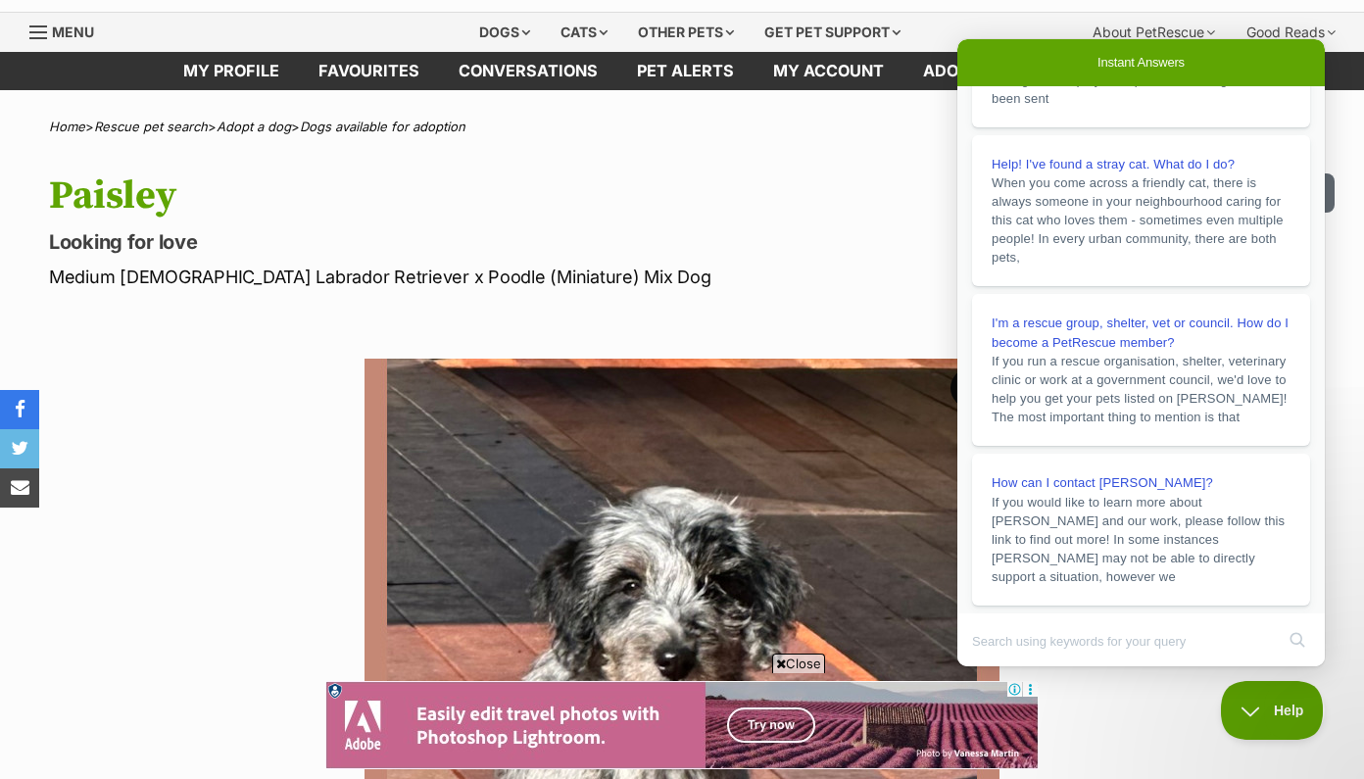
scroll to position [348, 0]
click at [836, 242] on div "Paisley Looking for love Medium Female Labrador Retriever x Poodle (Miniature) …" at bounding box center [682, 231] width 1364 height 117
click at [846, 205] on div "Paisley Looking for love Medium Female Labrador Retriever x Poodle (Miniature) …" at bounding box center [682, 231] width 1364 height 117
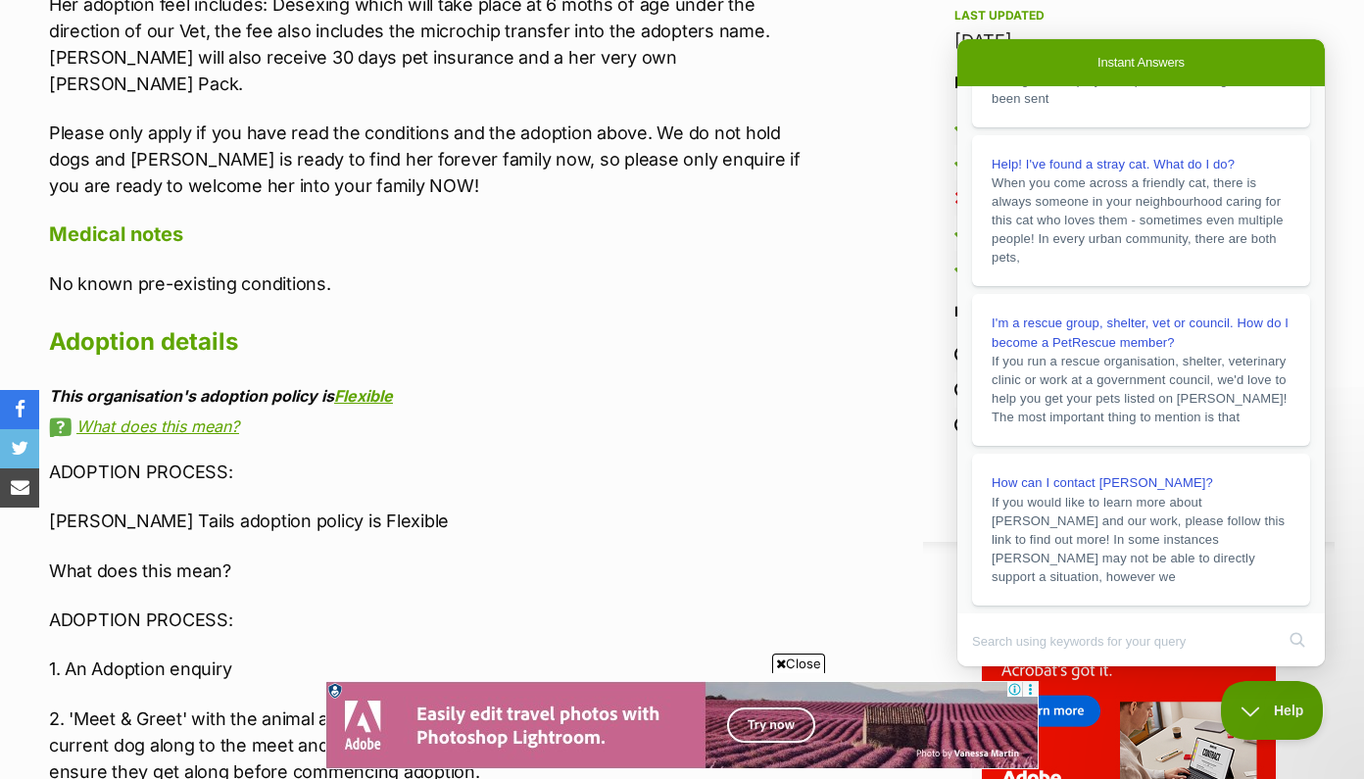
scroll to position [1719, 0]
click at [1264, 7] on div "Last updated" at bounding box center [1128, 15] width 349 height 16
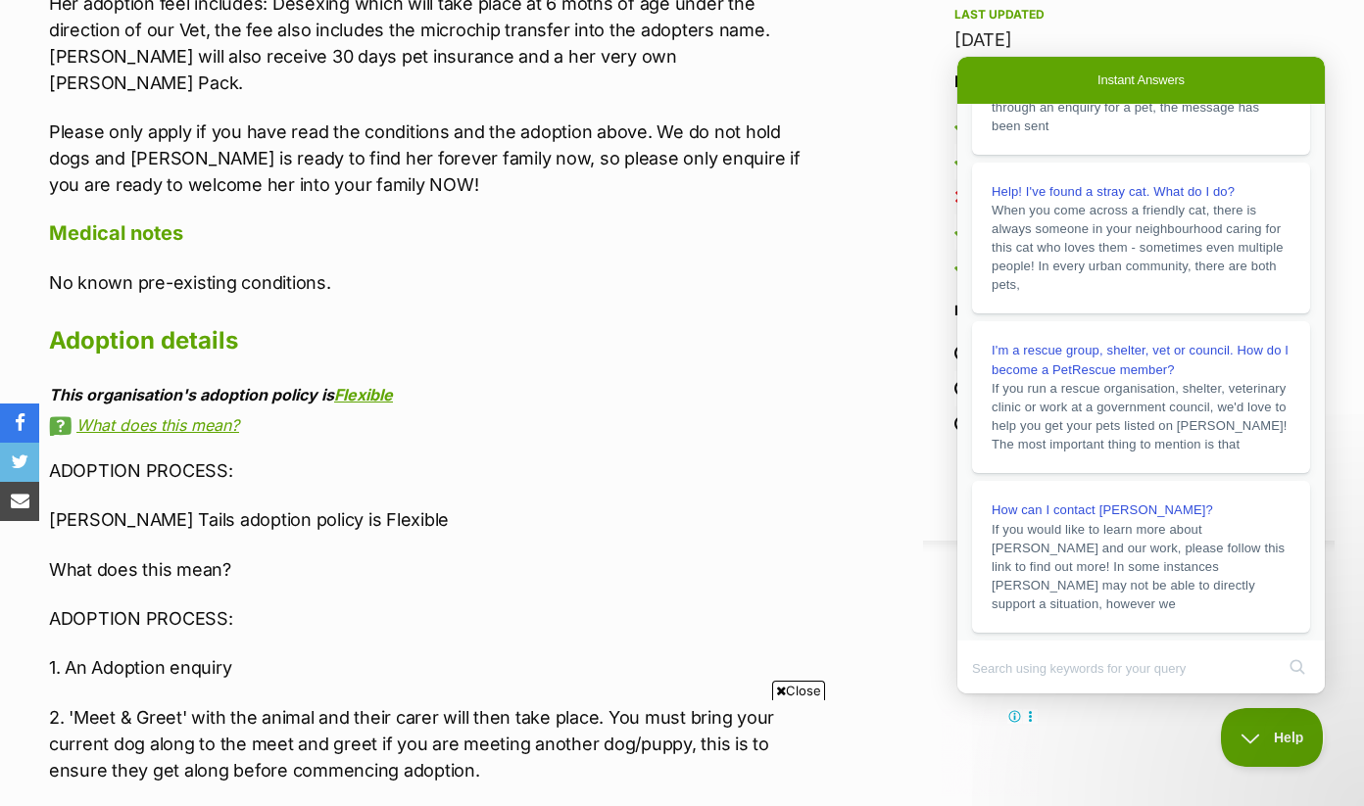
scroll to position [0, 0]
